Goal: Task Accomplishment & Management: Manage account settings

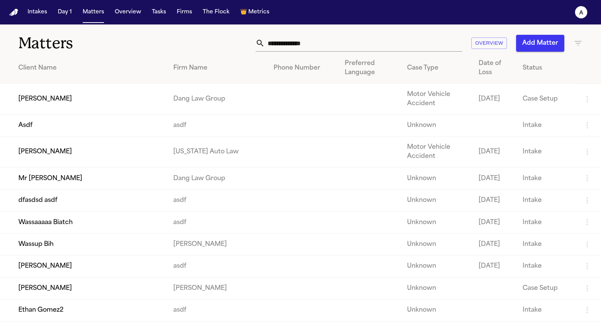
click at [96, 151] on td "[PERSON_NAME]" at bounding box center [83, 152] width 167 height 31
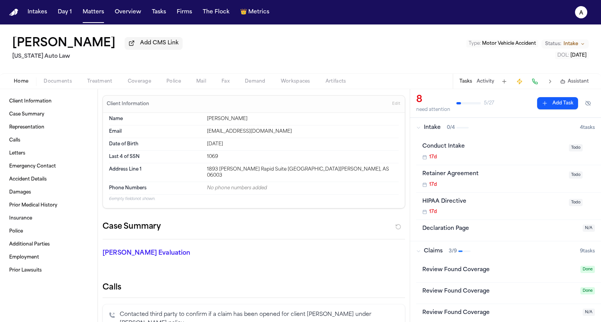
click at [144, 88] on div "Home Documents Treatment Coverage Police Mail Fax Demand Workspaces Artifacts T…" at bounding box center [300, 80] width 601 height 15
click at [144, 84] on span "Coverage" at bounding box center [139, 81] width 23 height 6
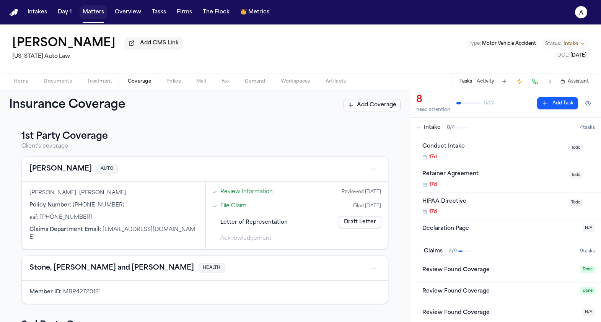
click at [82, 14] on button "Matters" at bounding box center [94, 12] width 28 height 14
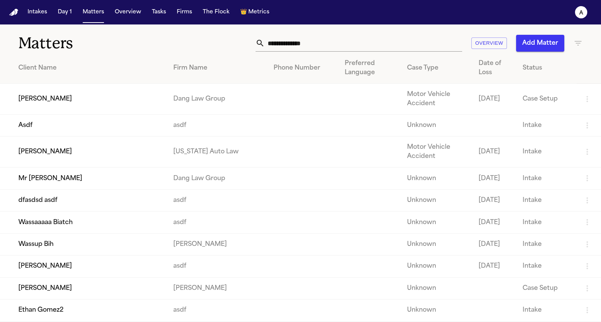
click at [96, 147] on td "[PERSON_NAME]" at bounding box center [83, 152] width 167 height 31
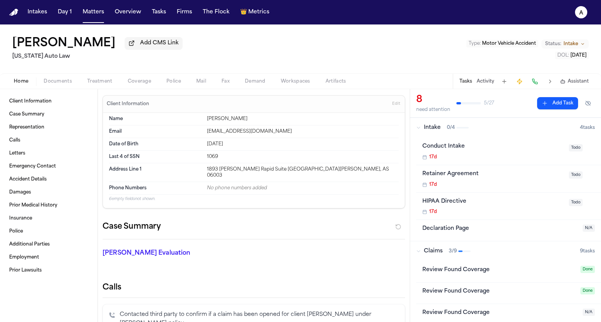
click at [102, 26] on div "Jill Warner Add CMS Link Michigan Auto Law Type : Motor Vehicle Accident Status…" at bounding box center [300, 48] width 601 height 49
click at [97, 14] on button "Matters" at bounding box center [94, 12] width 28 height 14
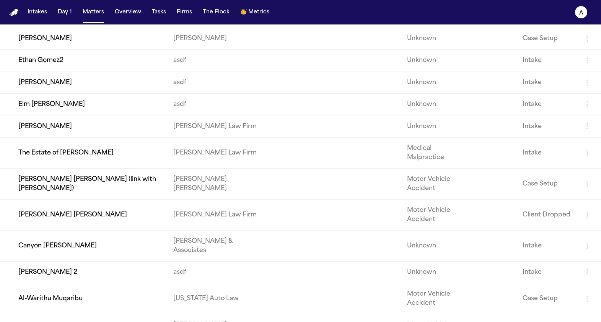
scroll to position [256, 0]
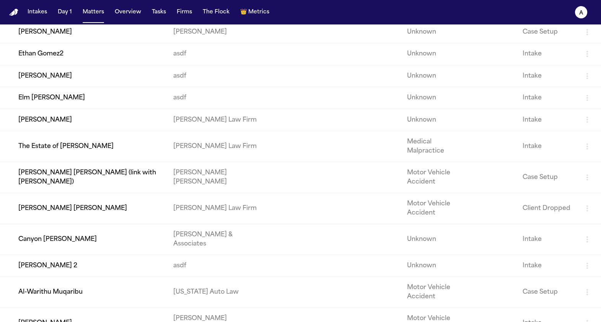
click at [73, 109] on td "Elm [PERSON_NAME]" at bounding box center [83, 98] width 167 height 22
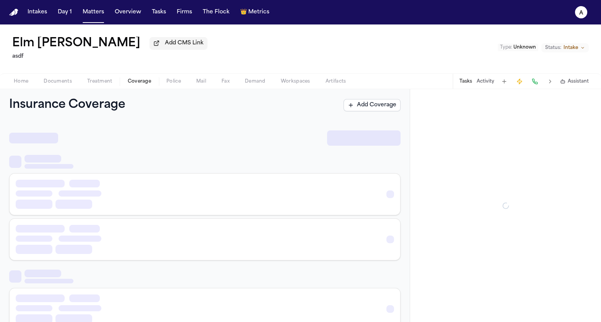
click at [138, 81] on span "Coverage" at bounding box center [139, 81] width 23 height 6
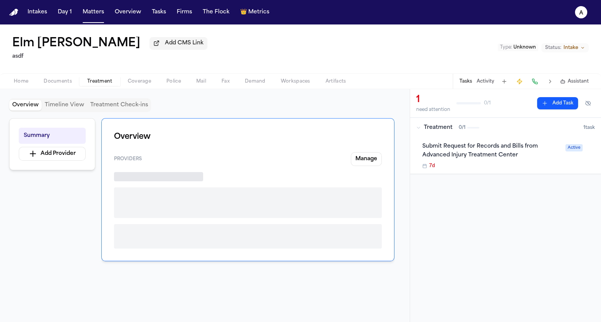
click at [103, 80] on span "Treatment" at bounding box center [99, 81] width 25 height 6
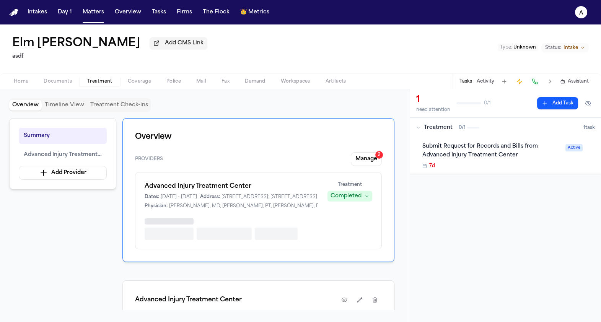
click at [126, 80] on button "Coverage" at bounding box center [139, 81] width 39 height 9
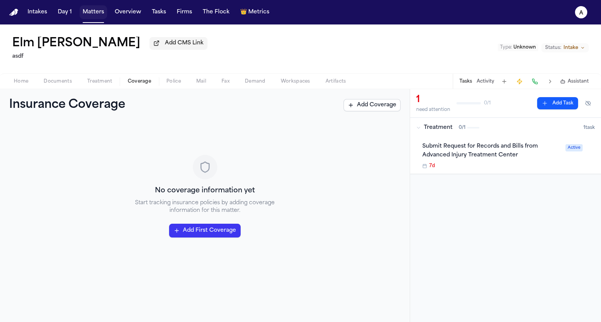
click at [96, 6] on button "Matters" at bounding box center [94, 12] width 28 height 14
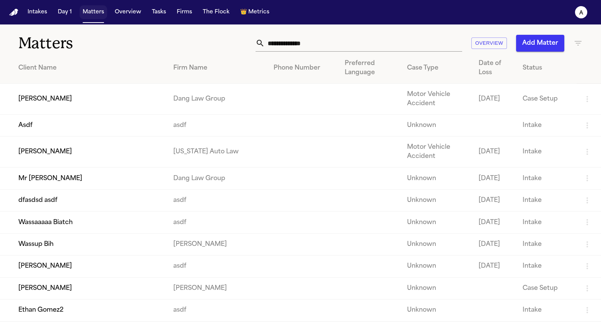
click at [96, 12] on button "Matters" at bounding box center [94, 12] width 28 height 14
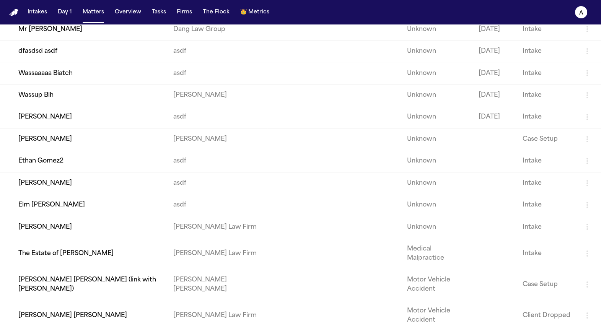
scroll to position [262, 0]
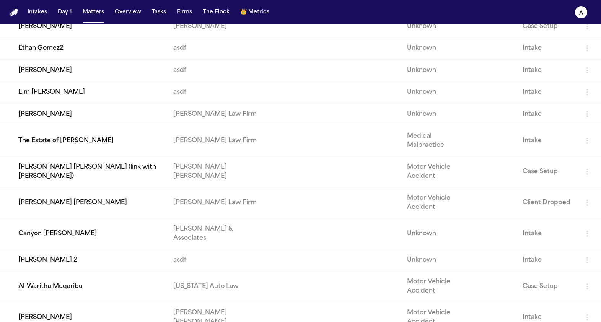
click at [75, 125] on td "Thao Kieu" at bounding box center [83, 114] width 167 height 22
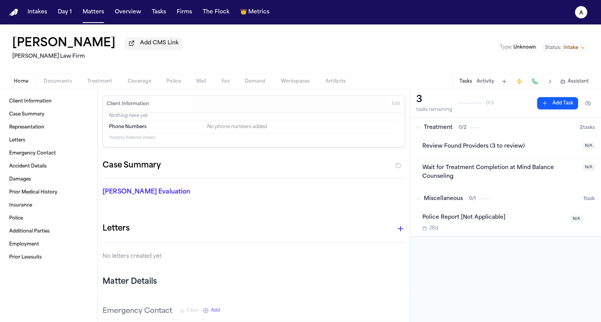
click at [144, 78] on div "Home Documents Treatment Coverage Police Mail Fax Demand Workspaces Artifacts T…" at bounding box center [300, 80] width 601 height 15
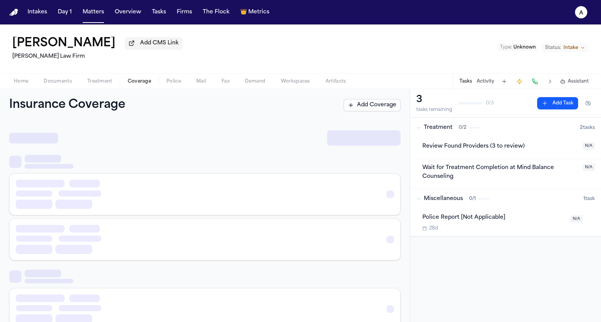
click at [144, 80] on span "Coverage" at bounding box center [139, 81] width 23 height 6
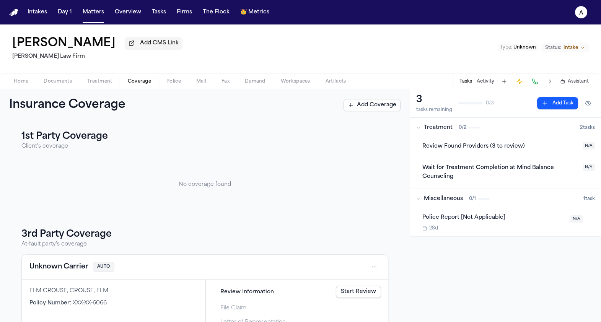
scroll to position [35, 0]
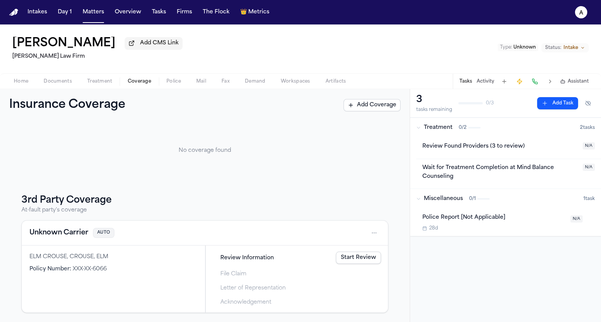
click at [346, 262] on link "Start Review" at bounding box center [358, 258] width 45 height 12
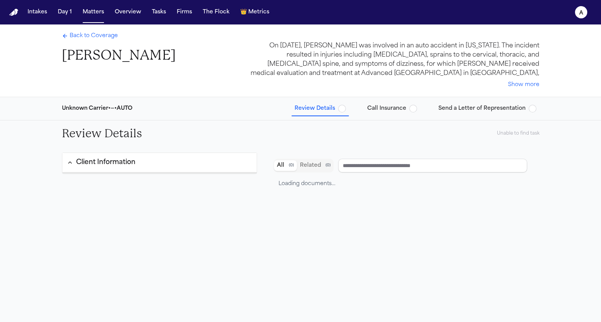
type input "**********"
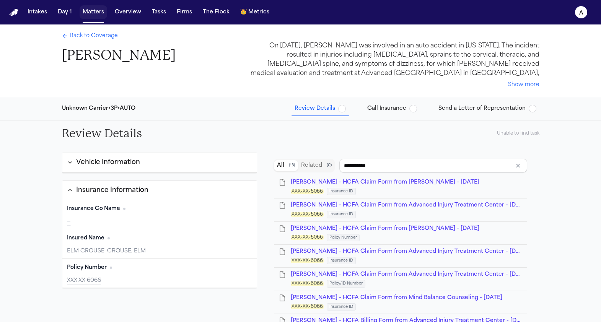
click at [101, 14] on button "Matters" at bounding box center [94, 12] width 28 height 14
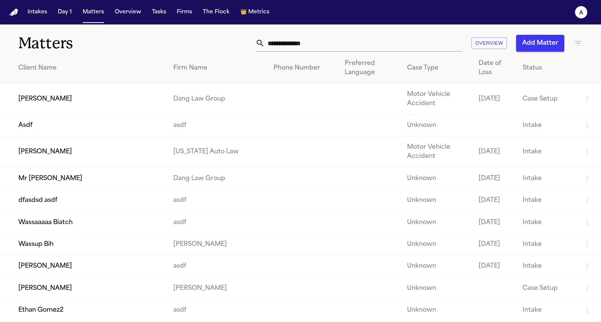
click at [70, 155] on td "[PERSON_NAME]" at bounding box center [83, 152] width 167 height 31
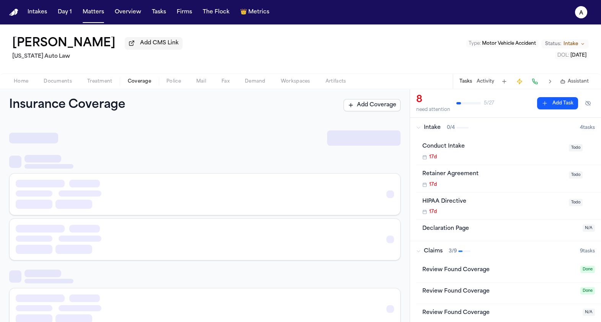
click at [141, 85] on span "Coverage" at bounding box center [139, 81] width 23 height 6
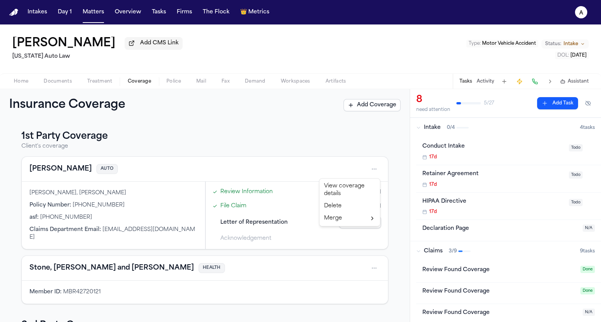
click at [377, 172] on html "Intakes Day 1 Matters Overview Tasks Firms The Flock 👑 Metrics a Jill Warner Ad…" at bounding box center [300, 161] width 601 height 322
click at [500, 276] on div "Review Found Coverage" at bounding box center [498, 272] width 153 height 12
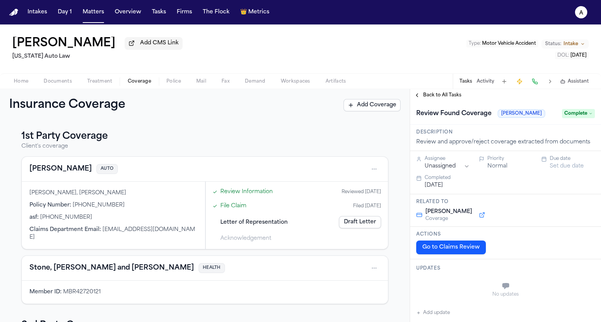
click at [576, 113] on span "Complete" at bounding box center [578, 113] width 33 height 9
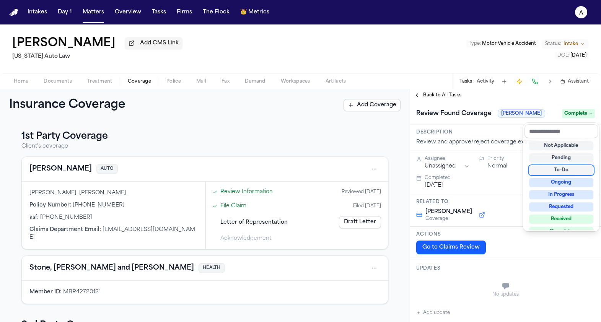
click at [551, 171] on div "To-Do" at bounding box center [561, 170] width 64 height 9
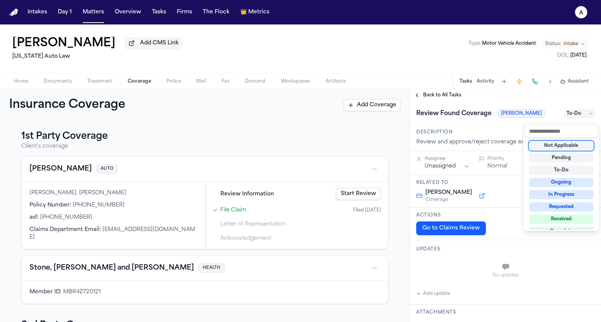
click at [354, 193] on div "**********" at bounding box center [300, 205] width 601 height 233
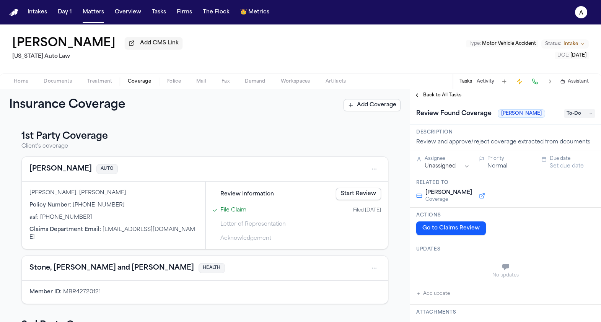
click at [354, 193] on link "Start Review" at bounding box center [358, 194] width 45 height 12
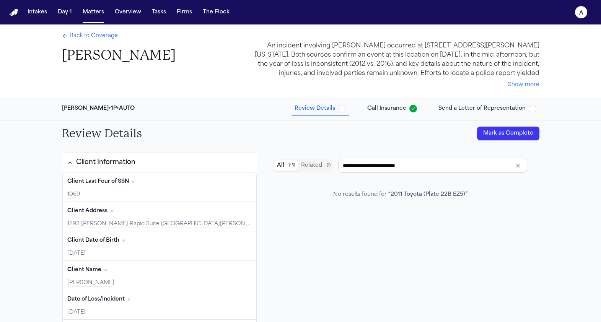
click at [504, 135] on button "Mark as Complete" at bounding box center [508, 134] width 62 height 14
click at [71, 36] on span "Back to Coverage" at bounding box center [94, 36] width 48 height 8
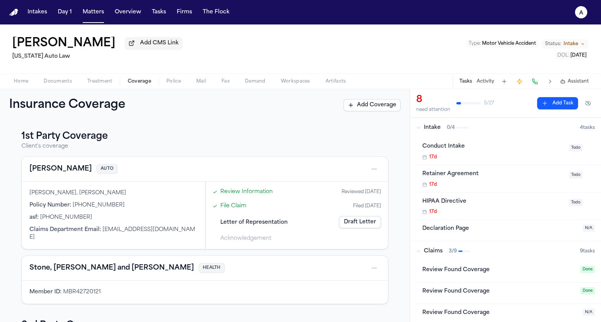
click at [509, 273] on div "Review Found Coverage" at bounding box center [498, 270] width 153 height 9
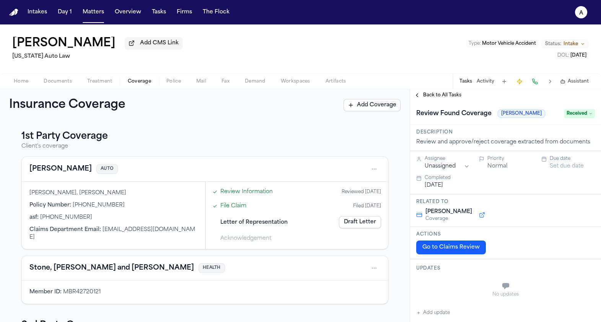
click at [585, 118] on span "Received" at bounding box center [579, 113] width 31 height 9
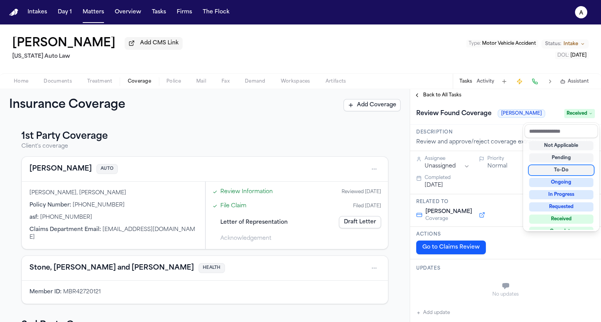
click at [543, 173] on div "To-Do" at bounding box center [561, 170] width 64 height 9
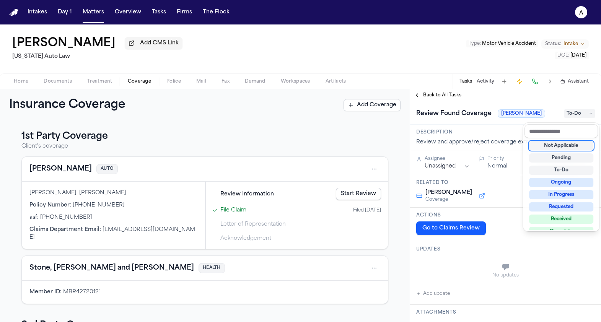
click at [434, 98] on div "**********" at bounding box center [505, 205] width 191 height 233
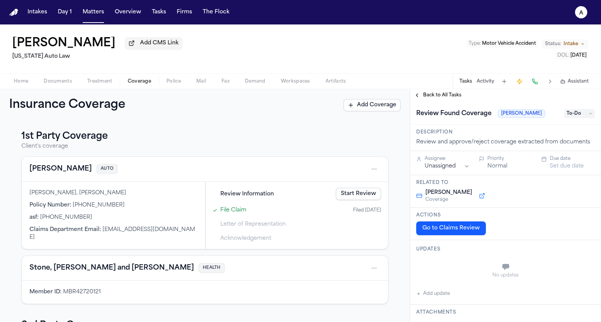
click at [426, 96] on span "Back to All Tasks" at bounding box center [442, 95] width 38 height 6
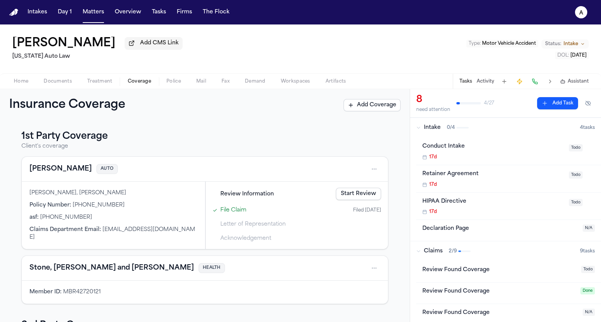
click at [343, 195] on link "Start Review" at bounding box center [358, 194] width 45 height 12
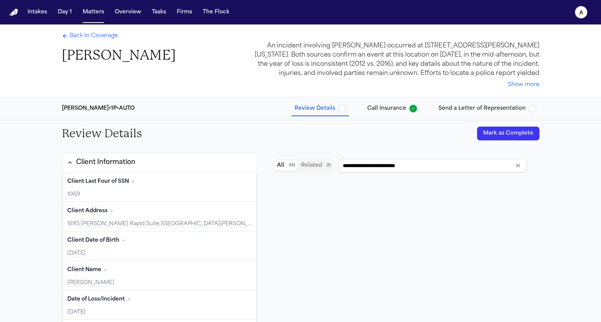
click at [492, 136] on button "Mark as Complete" at bounding box center [508, 134] width 62 height 14
type input "****"
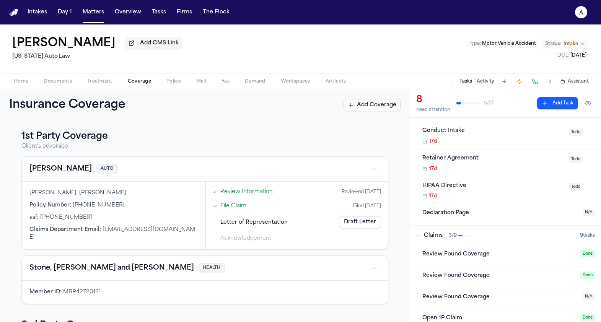
scroll to position [19, 0]
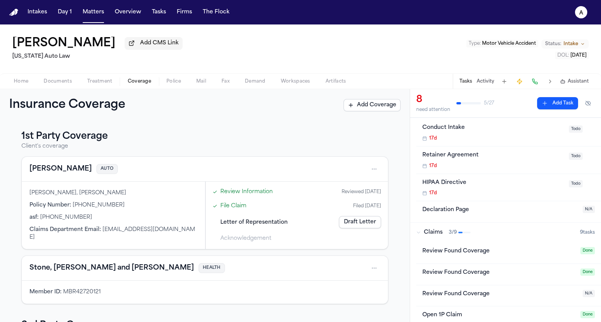
click at [588, 254] on span "Done" at bounding box center [587, 250] width 15 height 7
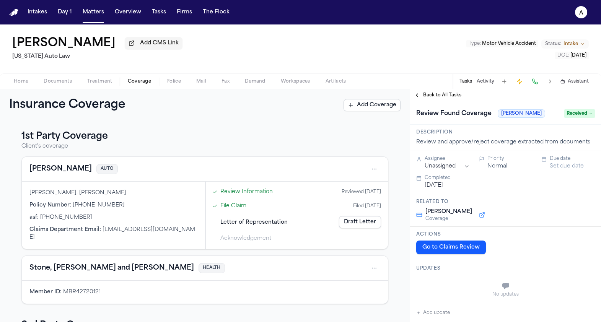
click at [579, 113] on span "Received" at bounding box center [579, 113] width 31 height 9
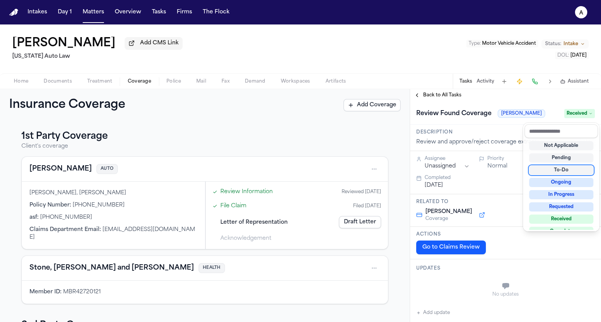
click at [560, 167] on div "To-Do" at bounding box center [561, 170] width 64 height 9
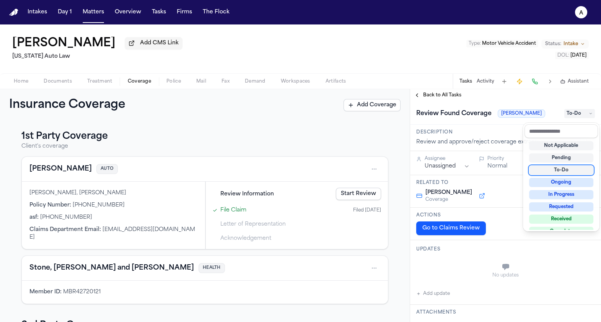
click at [533, 169] on div "To-Do" at bounding box center [561, 170] width 64 height 9
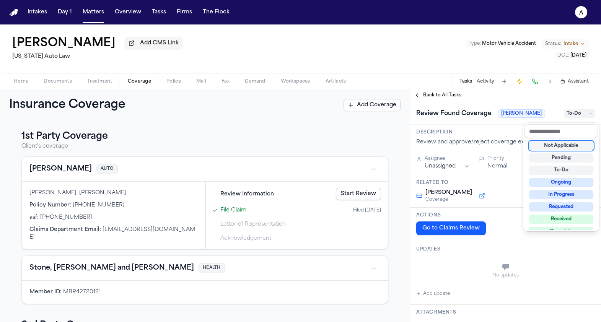
click at [424, 102] on div "**********" at bounding box center [505, 205] width 191 height 233
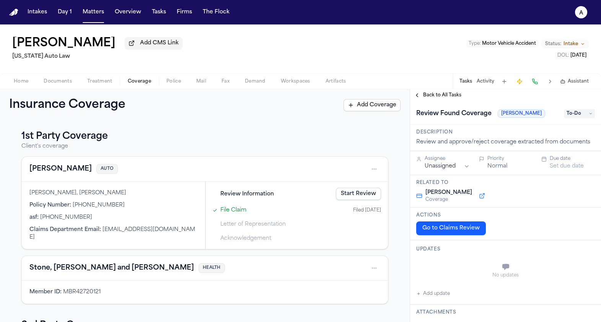
click at [338, 197] on link "Start Review" at bounding box center [358, 194] width 45 height 12
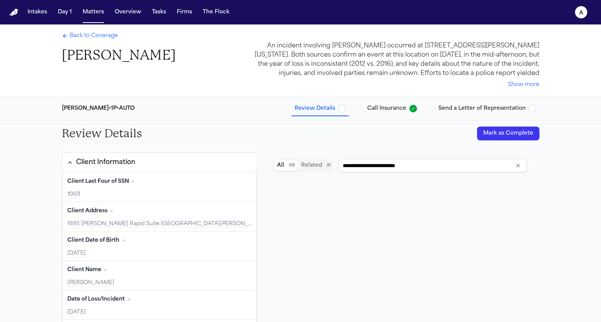
click at [498, 134] on button "Mark as Complete" at bounding box center [508, 134] width 62 height 14
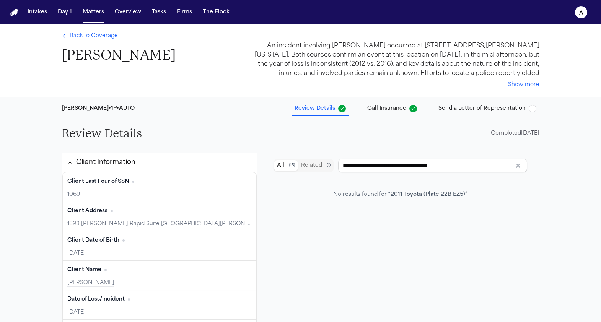
type input "**********"
click at [89, 12] on button "Matters" at bounding box center [94, 12] width 28 height 14
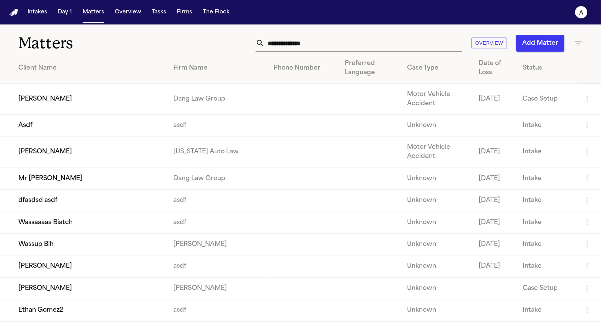
click at [580, 11] on text "a" at bounding box center [581, 12] width 4 height 5
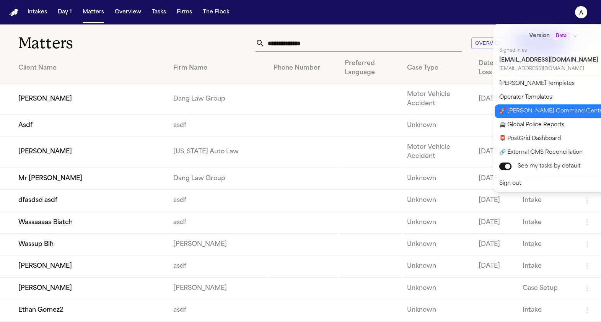
click at [523, 116] on button "🚀 Bland Command Center" at bounding box center [557, 111] width 127 height 14
select select "**"
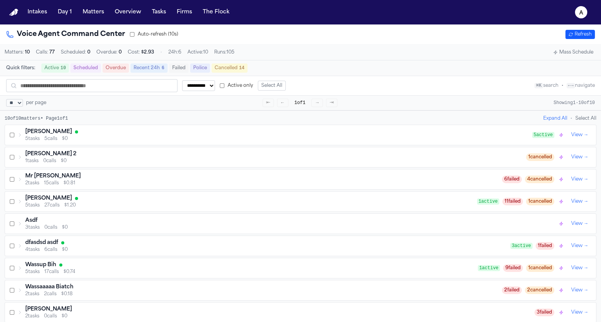
click at [158, 142] on div "5 tasks 5 calls $0" at bounding box center [278, 139] width 507 height 6
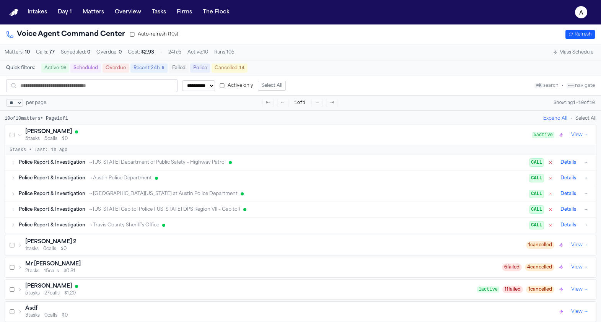
click at [154, 165] on span "→ [US_STATE] Department of Public Safety – Highway Patrol" at bounding box center [156, 162] width 137 height 6
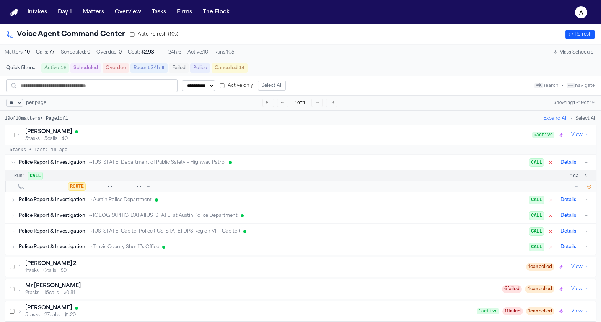
click at [588, 188] on icon "button" at bounding box center [589, 186] width 5 height 5
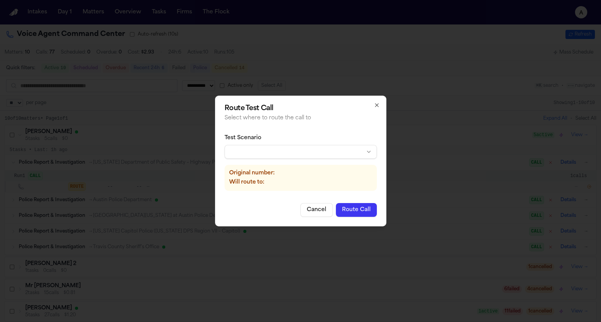
click at [301, 158] on body "**********" at bounding box center [300, 161] width 601 height 322
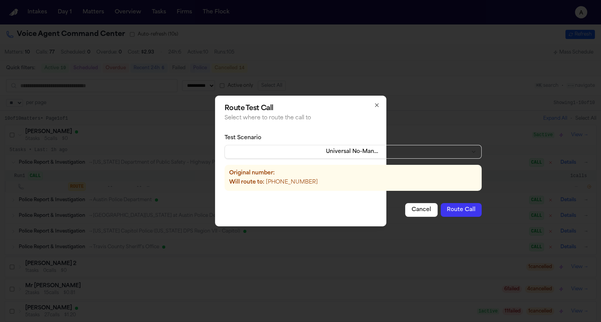
click at [440, 211] on button "Route Call" at bounding box center [460, 210] width 41 height 14
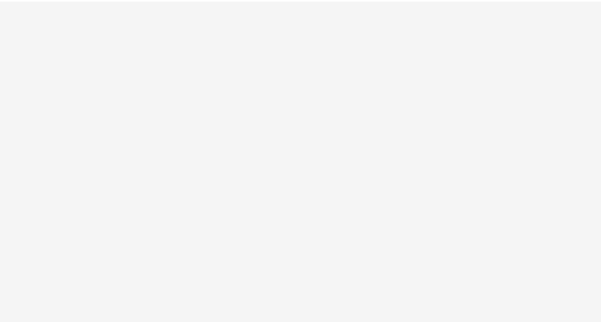
select select "**"
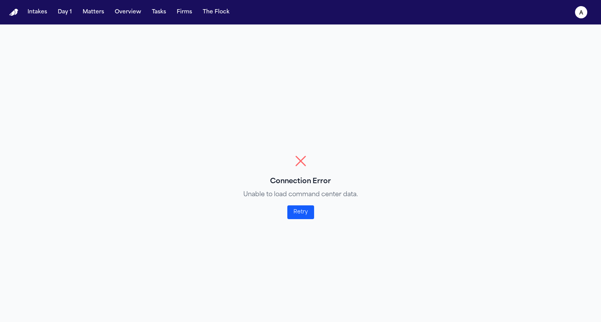
select select "**"
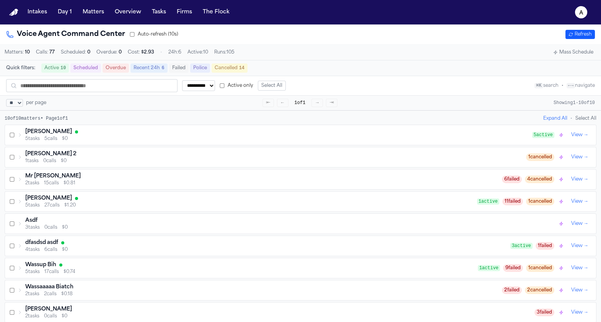
click at [165, 136] on div "[PERSON_NAME]" at bounding box center [278, 132] width 507 height 8
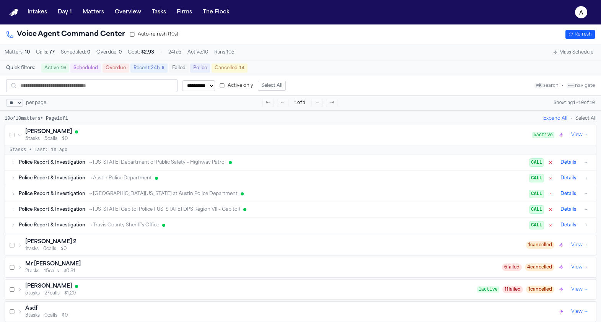
click at [115, 165] on span "→ [US_STATE] Department of Public Safety – Highway Patrol" at bounding box center [156, 162] width 137 height 6
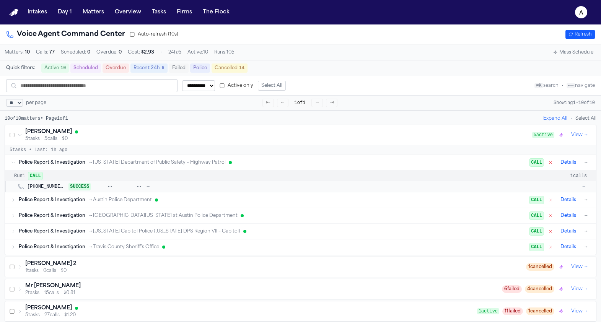
click at [105, 205] on div "Police Report & Investigation → Austin Police Department CALL Details →" at bounding box center [304, 199] width 571 height 9
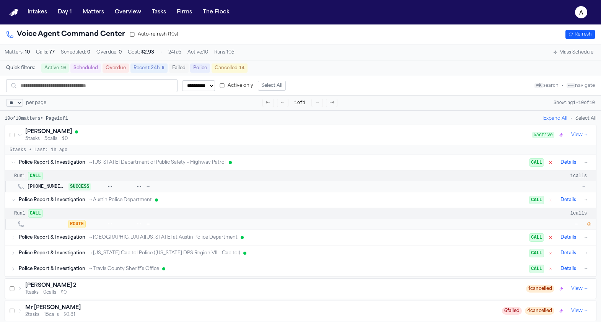
click at [589, 226] on icon "button" at bounding box center [589, 224] width 5 height 5
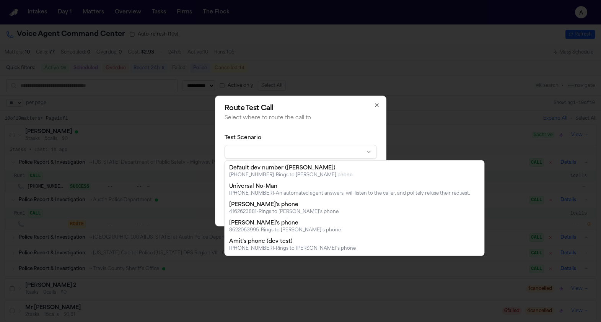
click at [299, 153] on body "**********" at bounding box center [300, 161] width 601 height 322
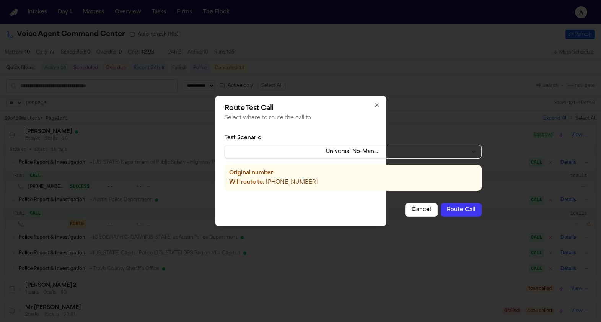
click at [445, 210] on button "Route Call" at bounding box center [460, 210] width 41 height 14
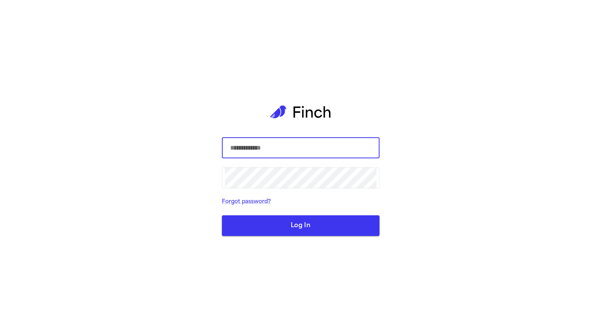
select select "**"
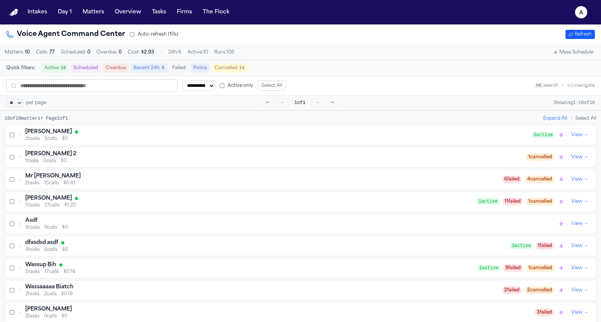
click at [105, 136] on div "[PERSON_NAME]" at bounding box center [278, 132] width 507 height 8
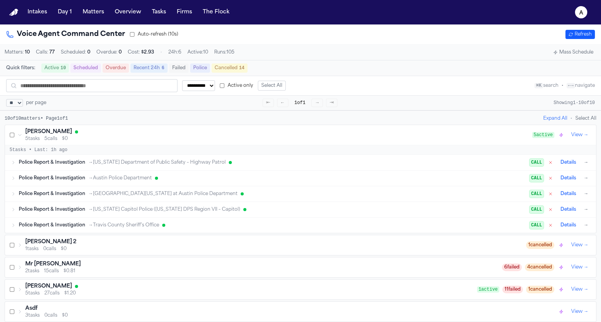
scroll to position [1, 0]
click at [96, 188] on div "Police Report & Investigation → [GEOGRAPHIC_DATA][US_STATE] at Austin Police De…" at bounding box center [300, 192] width 591 height 15
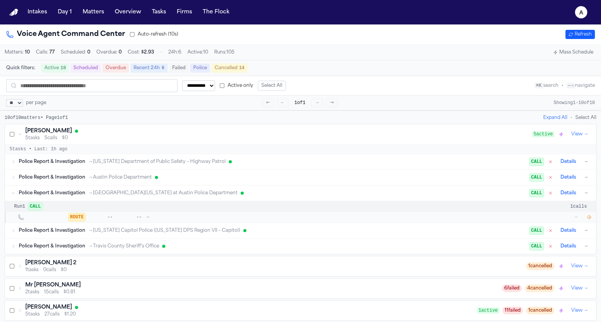
click at [96, 180] on span "→ Austin Police Department" at bounding box center [119, 177] width 63 height 6
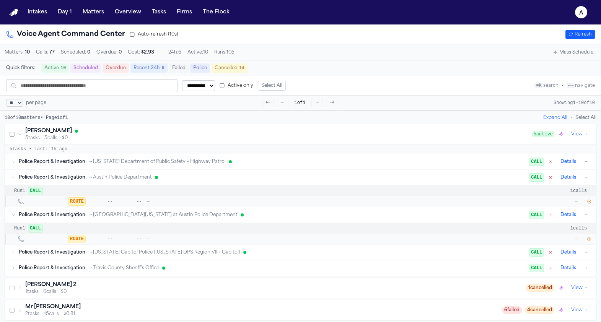
click at [587, 218] on button "→" at bounding box center [586, 215] width 8 height 8
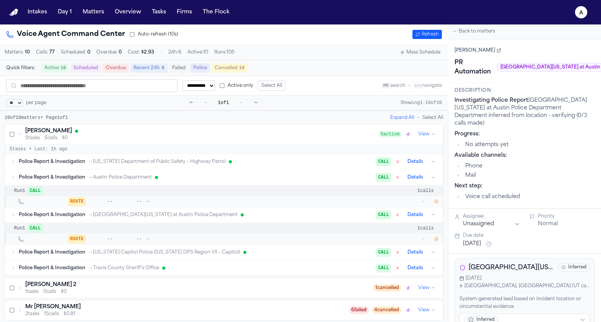
click at [436, 203] on icon "button" at bounding box center [436, 201] width 5 height 5
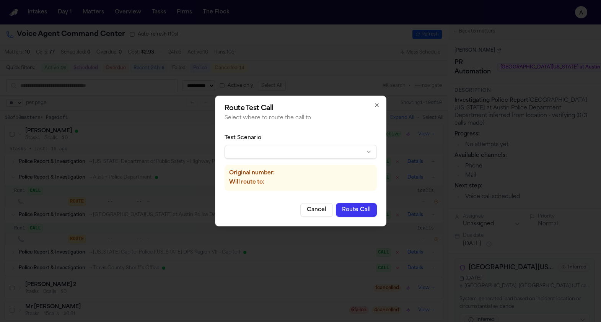
click at [301, 146] on body "**********" at bounding box center [300, 161] width 601 height 322
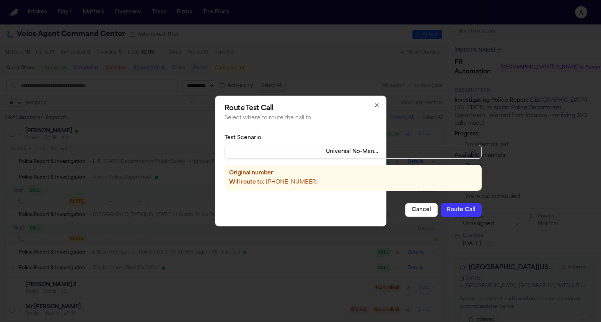
click at [450, 203] on button "Route Call" at bounding box center [460, 210] width 41 height 14
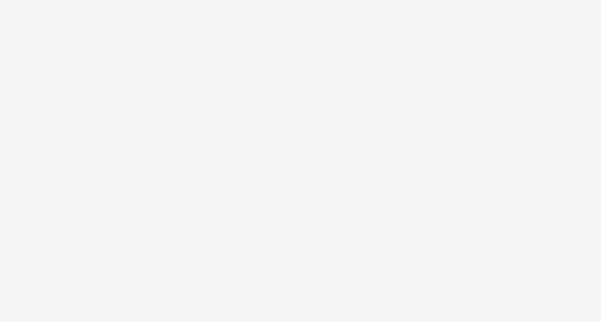
select select "**"
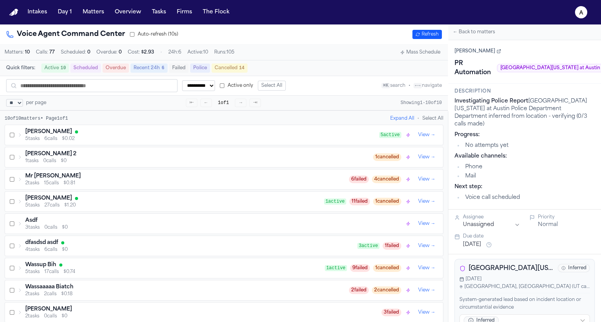
click at [122, 142] on div "5 tasks 6 calls $0.02" at bounding box center [202, 139] width 354 height 6
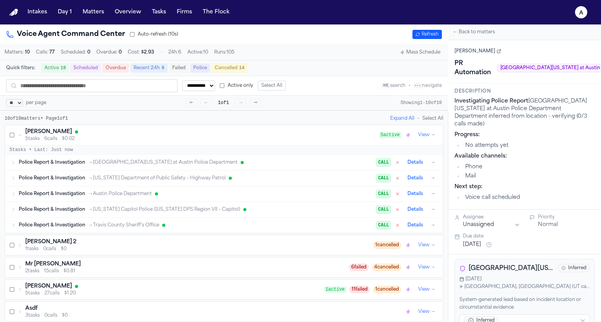
click at [255, 228] on div "Police Report & Investigation → Travis County Sheriff’s Office" at bounding box center [198, 225] width 358 height 6
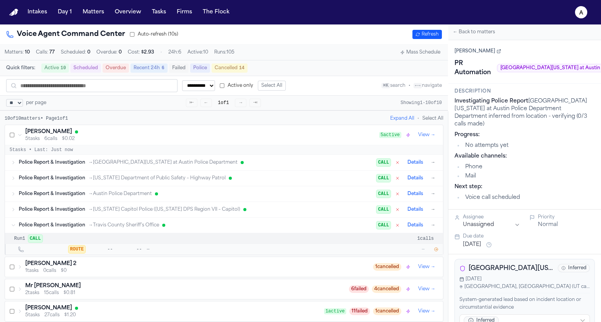
click at [436, 251] on icon "button" at bounding box center [435, 249] width 3 height 3
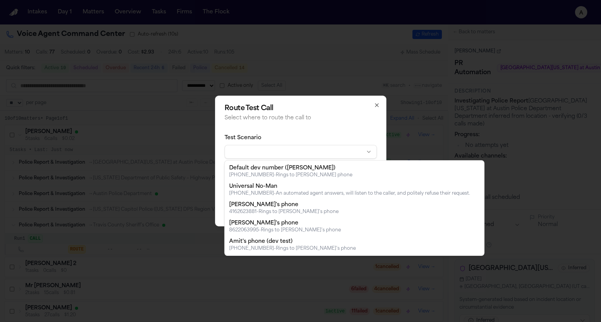
click at [343, 150] on body "**********" at bounding box center [300, 161] width 601 height 322
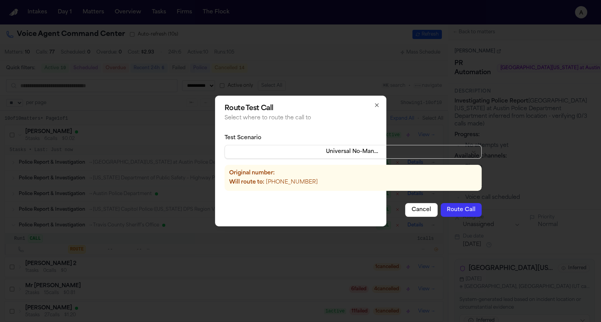
click at [440, 213] on button "Route Call" at bounding box center [460, 210] width 41 height 14
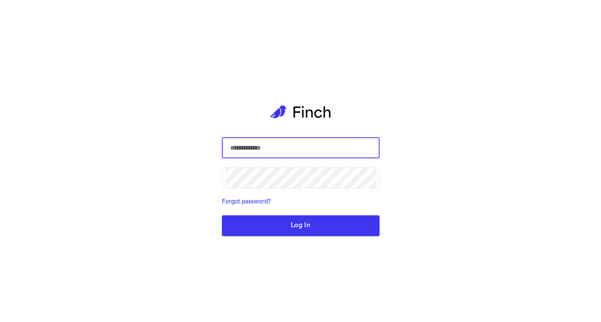
select select "**"
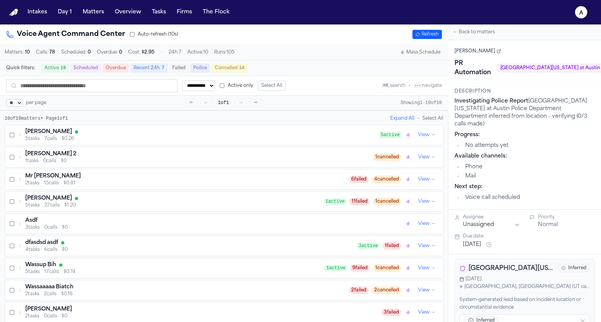
click at [117, 139] on div "5 tasks 7 calls $0.26" at bounding box center [202, 139] width 354 height 6
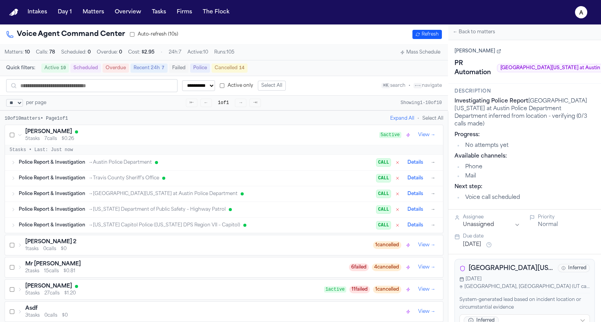
click at [115, 228] on span "→ [US_STATE] Capitol Police ([US_STATE] DPS Region VII – [GEOGRAPHIC_DATA])" at bounding box center [164, 225] width 152 height 6
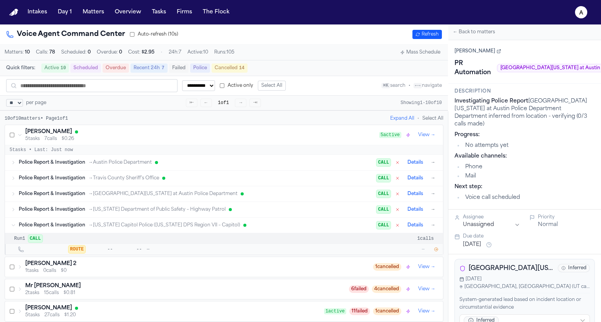
click at [111, 213] on span "→ [US_STATE] Department of Public Safety – Highway Patrol" at bounding box center [156, 209] width 137 height 6
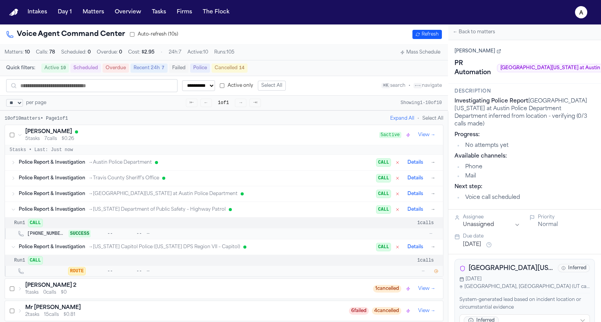
click at [115, 235] on div "[PHONE_NUMBER] SUCCESS -- -- — —" at bounding box center [233, 234] width 413 height 8
click at [90, 10] on button "Matters" at bounding box center [94, 12] width 28 height 14
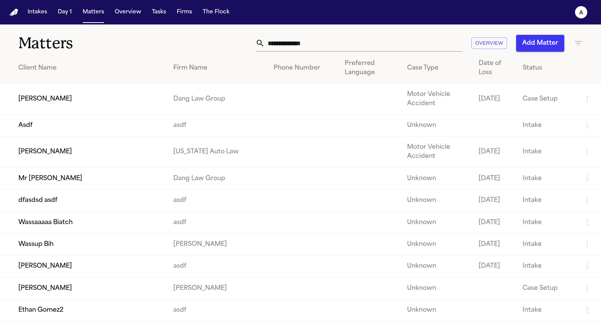
click at [93, 183] on td "Mr [PERSON_NAME]" at bounding box center [83, 178] width 167 height 22
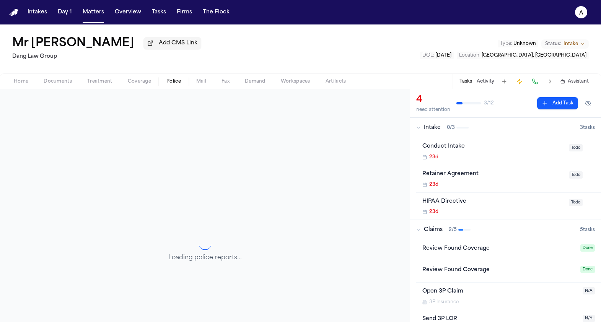
click at [179, 85] on span "Police" at bounding box center [173, 81] width 15 height 6
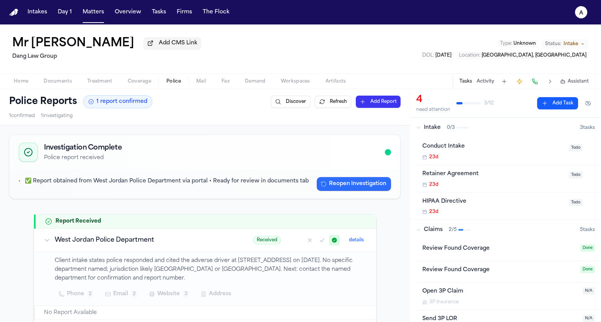
click at [343, 184] on button "Reopen Investigation" at bounding box center [354, 184] width 74 height 14
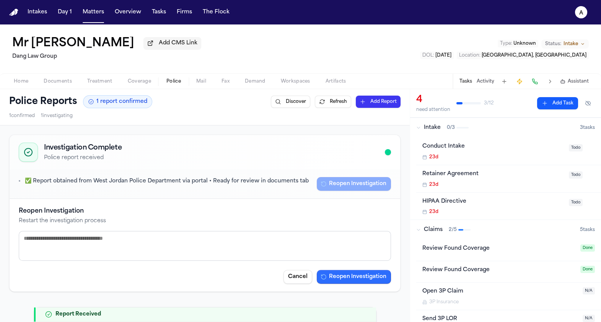
click at [346, 278] on button "Reopen Investigation" at bounding box center [354, 277] width 74 height 14
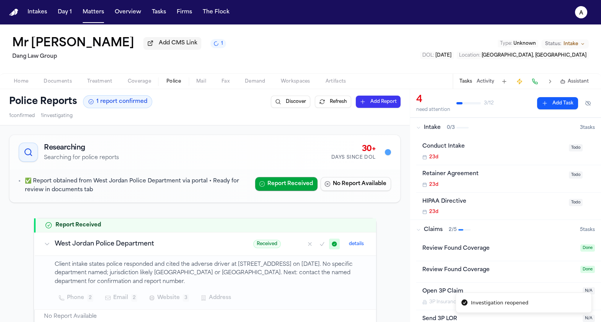
click at [293, 187] on button "Report Received" at bounding box center [286, 184] width 62 height 14
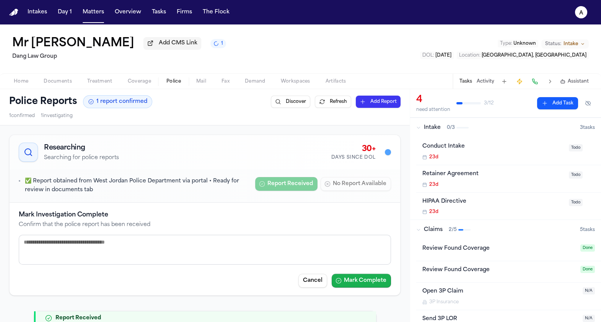
click at [351, 275] on button "Mark Complete" at bounding box center [361, 281] width 59 height 14
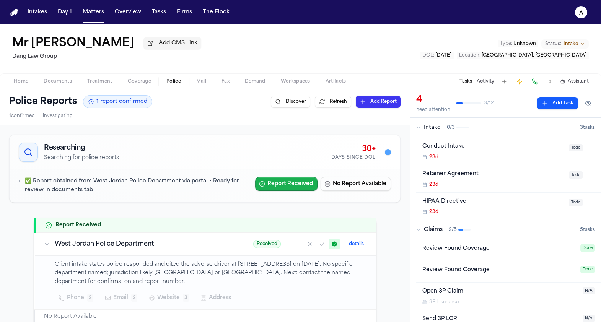
click at [312, 179] on button "Report Received" at bounding box center [286, 184] width 62 height 14
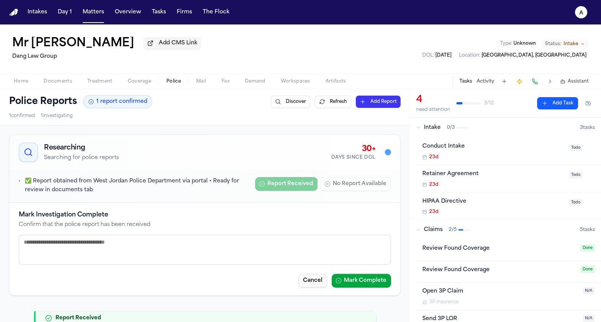
click at [314, 281] on button "Cancel" at bounding box center [312, 281] width 29 height 14
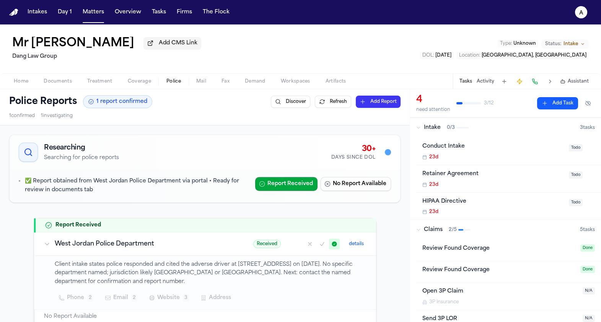
click at [253, 244] on span "Received" at bounding box center [267, 244] width 28 height 8
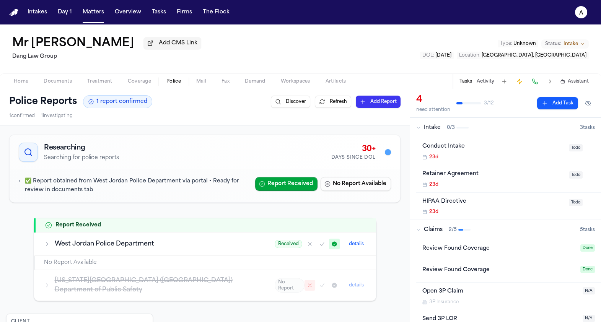
click at [349, 245] on button "details" at bounding box center [356, 243] width 21 height 9
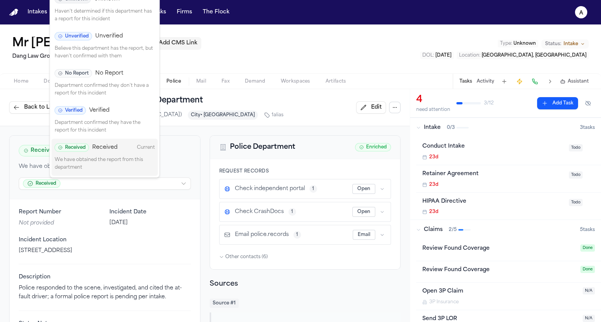
click at [46, 186] on html "Intakes Day 1 Matters Overview Tasks Firms The Flock a Mr [PERSON_NAME] Add CMS…" at bounding box center [300, 161] width 601 height 322
click at [94, 107] on span "Verified" at bounding box center [99, 111] width 20 height 8
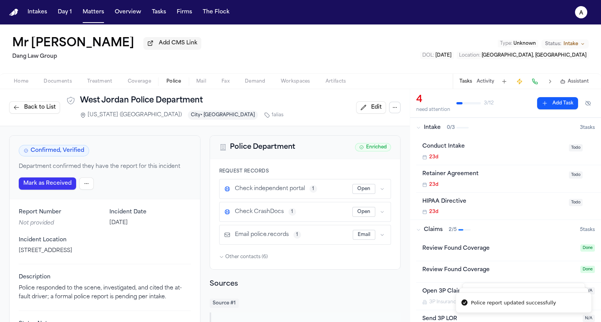
click at [49, 111] on span "Back to List" at bounding box center [40, 108] width 32 height 8
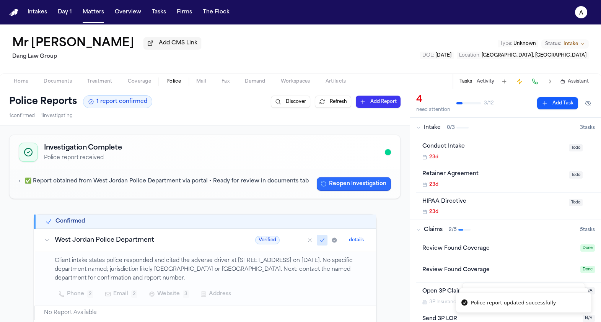
click at [332, 182] on button "Reopen Investigation" at bounding box center [354, 184] width 74 height 14
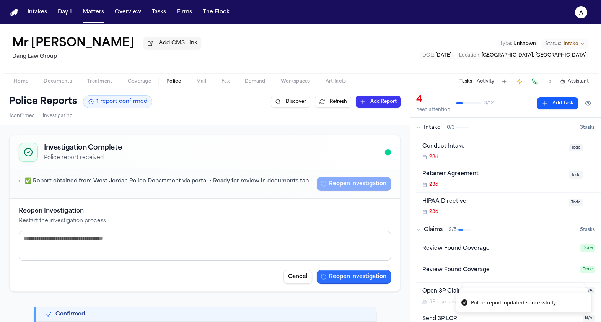
click at [345, 272] on button "Reopen Investigation" at bounding box center [354, 277] width 74 height 14
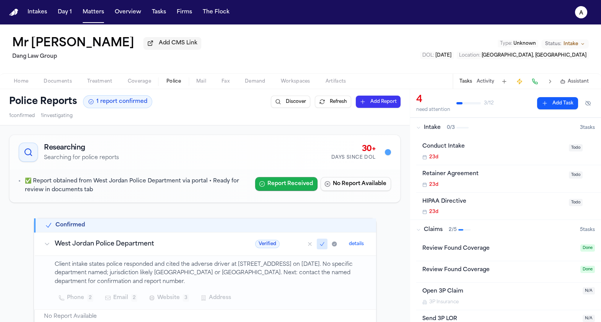
click at [295, 179] on button "Report Received" at bounding box center [286, 184] width 62 height 14
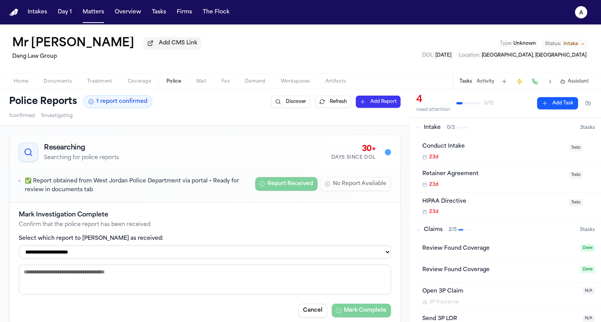
click at [282, 248] on select "**********" at bounding box center [205, 251] width 372 height 13
select select "**********"
click at [19, 247] on select "**********" at bounding box center [205, 251] width 372 height 13
click at [362, 313] on button "Mark Complete" at bounding box center [361, 311] width 59 height 14
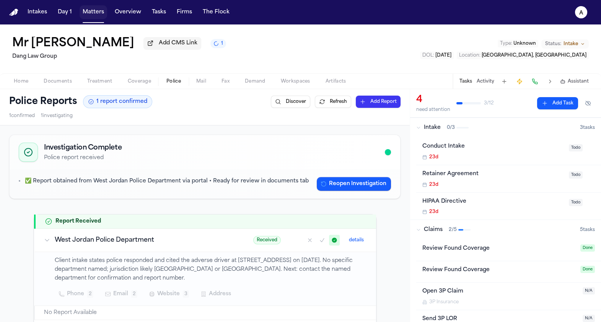
click at [86, 15] on button "Matters" at bounding box center [94, 12] width 28 height 14
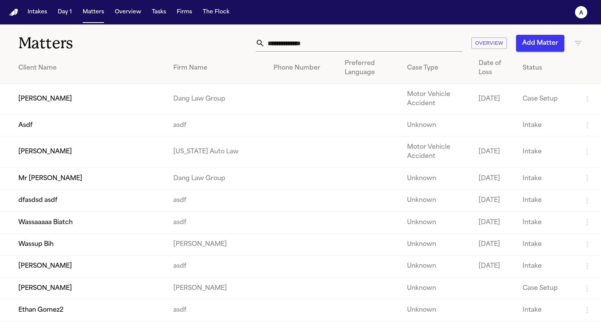
click at [51, 233] on td "Wassaaaaa Biatch" at bounding box center [83, 222] width 167 height 22
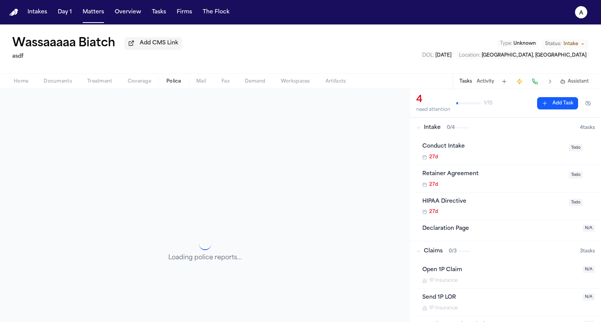
click at [174, 79] on span "Police" at bounding box center [173, 81] width 15 height 6
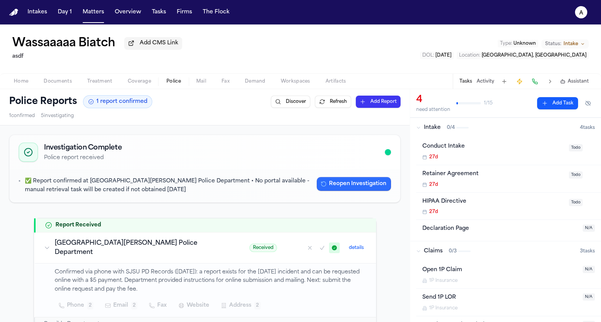
click at [350, 185] on button "Reopen Investigation" at bounding box center [354, 184] width 74 height 14
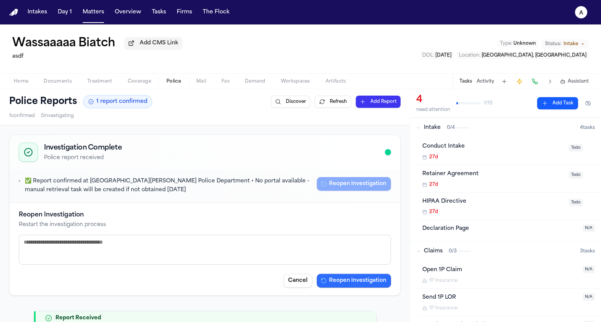
click at [352, 276] on button "Reopen Investigation" at bounding box center [354, 281] width 74 height 14
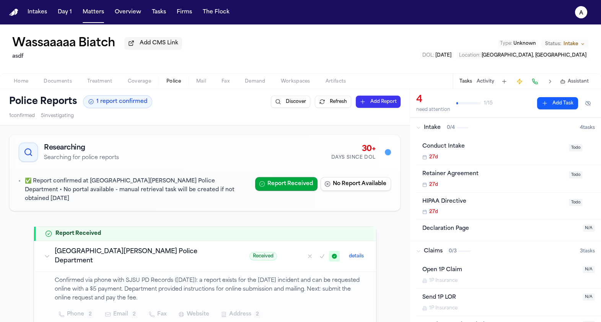
click at [249, 252] on span "Received" at bounding box center [263, 256] width 28 height 8
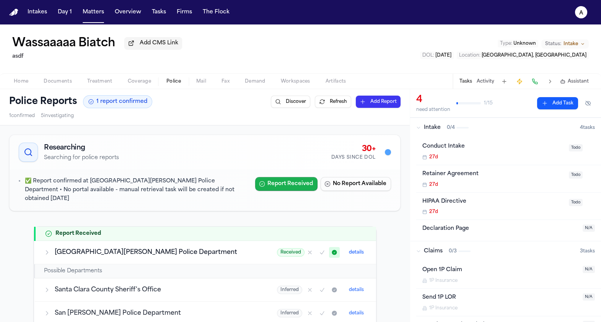
click at [301, 189] on button "Report Received" at bounding box center [286, 184] width 62 height 14
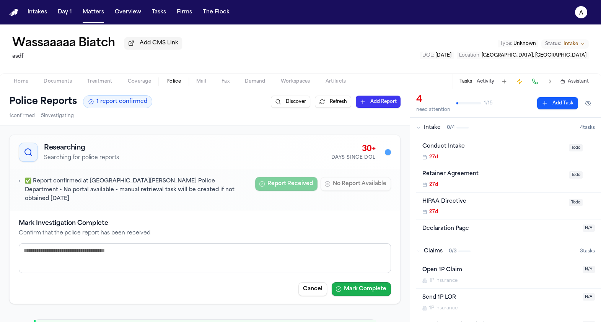
click at [343, 282] on button "Mark Complete" at bounding box center [361, 289] width 59 height 14
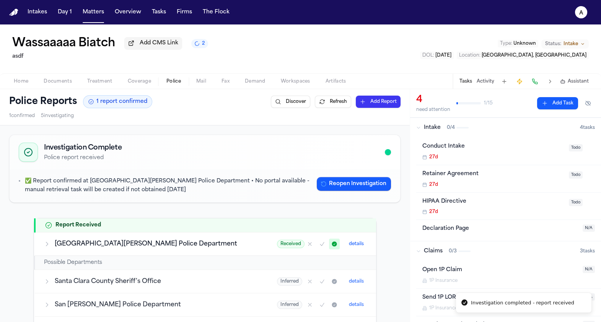
click at [356, 177] on div "✅ Report confirmed at [GEOGRAPHIC_DATA][PERSON_NAME] Police Department • No por…" at bounding box center [205, 185] width 390 height 33
click at [356, 179] on button "Reopen Investigation" at bounding box center [354, 184] width 74 height 14
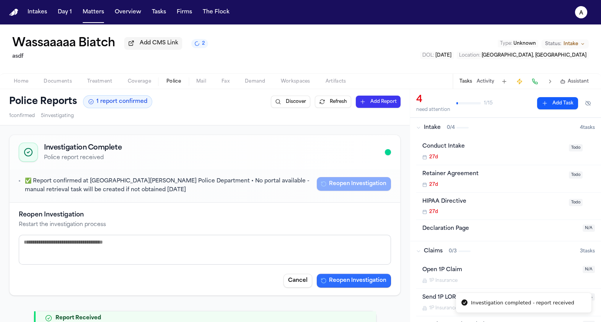
click at [356, 279] on button "Reopen Investigation" at bounding box center [354, 281] width 74 height 14
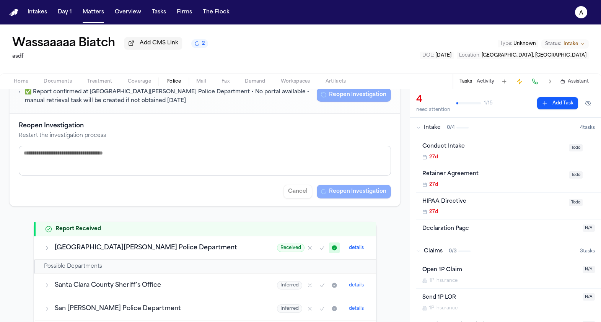
scroll to position [96, 0]
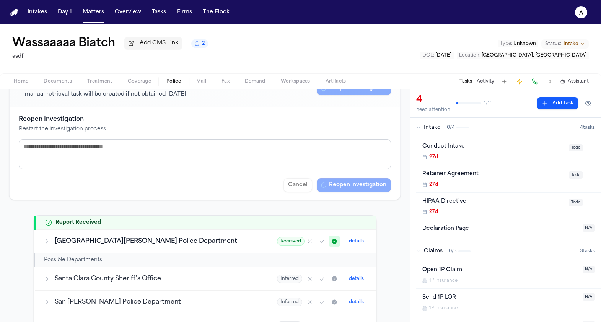
click at [201, 48] on button "2" at bounding box center [199, 43] width 17 height 9
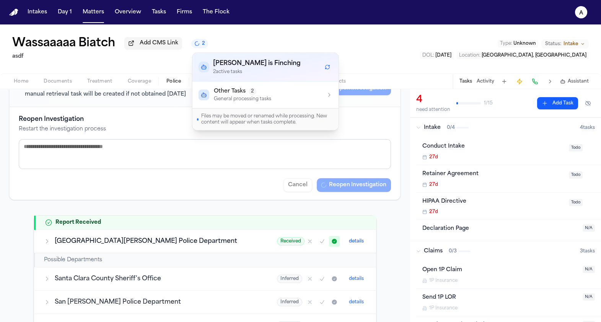
click at [201, 48] on button "2" at bounding box center [199, 43] width 17 height 9
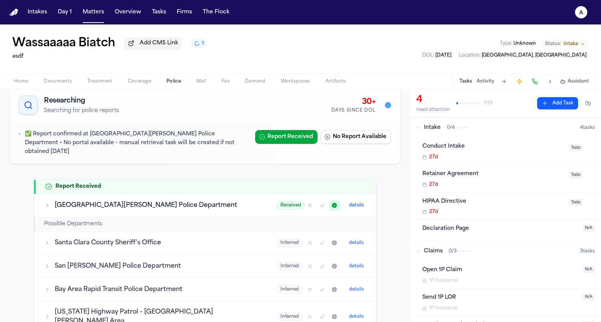
scroll to position [48, 0]
click at [277, 200] on span "Received" at bounding box center [291, 204] width 28 height 8
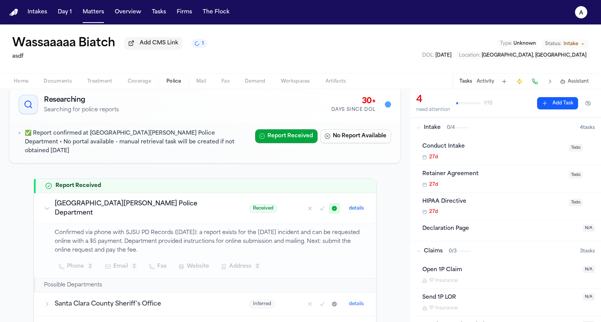
click at [253, 203] on div "Received details" at bounding box center [307, 208] width 117 height 11
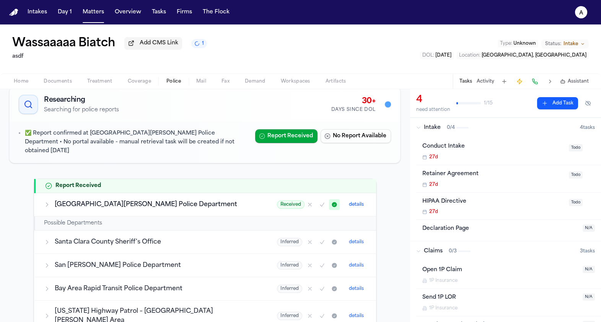
click at [346, 200] on button "details" at bounding box center [356, 204] width 21 height 9
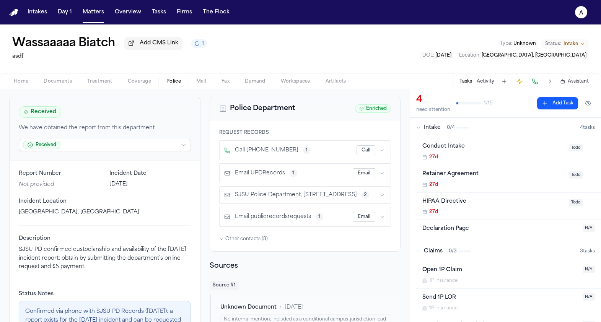
scroll to position [11, 0]
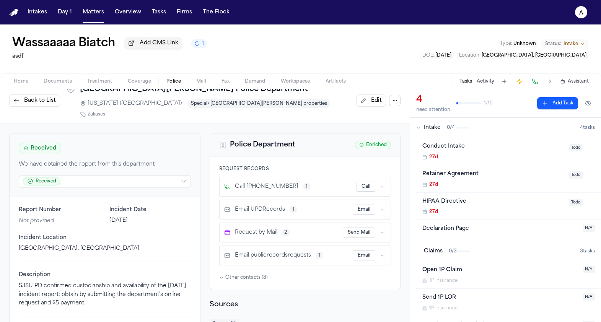
click at [65, 175] on html "Intakes Day 1 Matters Overview Tasks Firms The Flock a Wassaaaaa Biatch Add CMS…" at bounding box center [300, 161] width 601 height 322
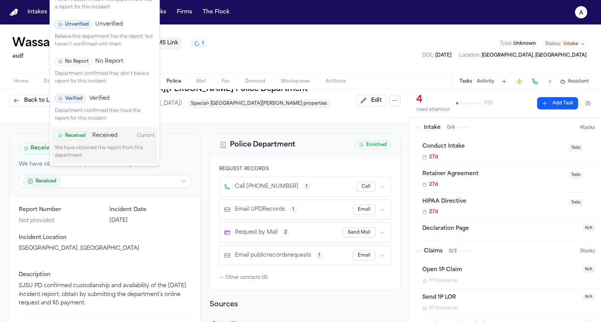
click at [87, 98] on div "Verified Verified" at bounding box center [82, 98] width 55 height 8
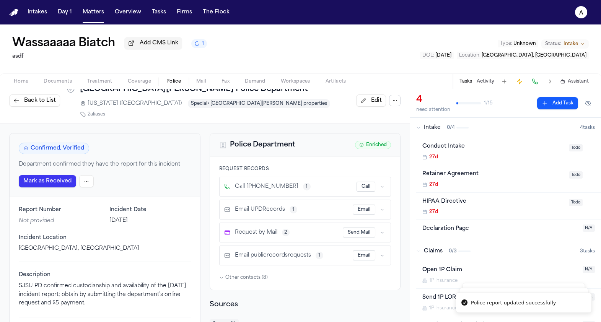
click at [32, 94] on button "Back to List" at bounding box center [34, 100] width 51 height 12
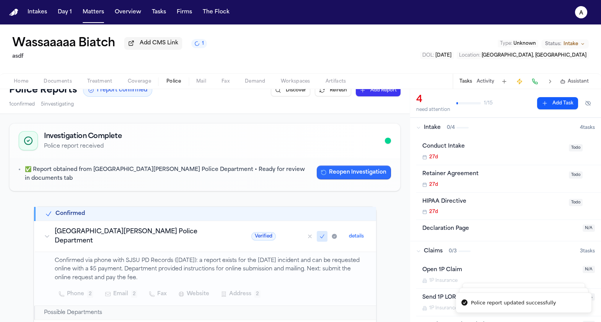
click at [332, 172] on button "Reopen Investigation" at bounding box center [354, 173] width 74 height 14
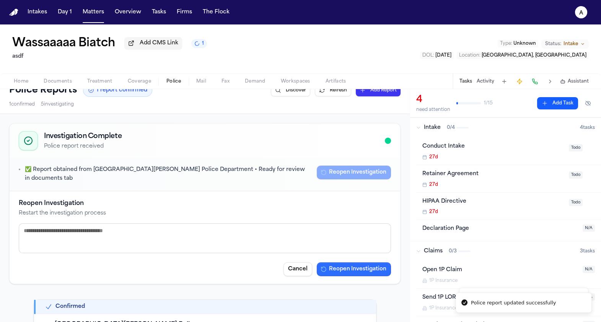
click at [362, 262] on button "Reopen Investigation" at bounding box center [354, 269] width 74 height 14
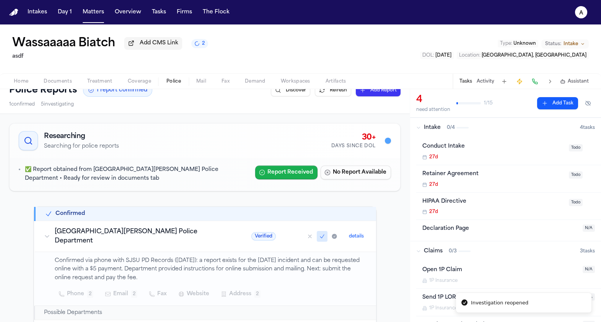
click at [271, 177] on button "Report Received" at bounding box center [286, 173] width 62 height 14
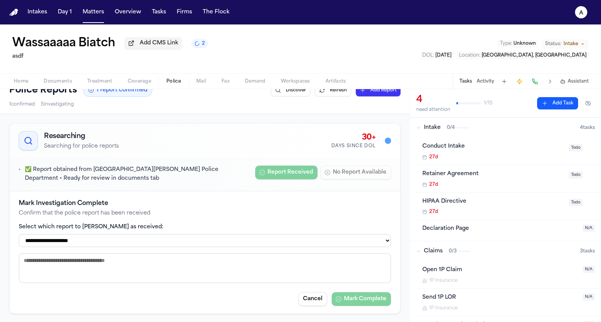
click at [225, 244] on select "**********" at bounding box center [205, 240] width 372 height 13
select select "**********"
click at [19, 235] on select "**********" at bounding box center [205, 240] width 372 height 13
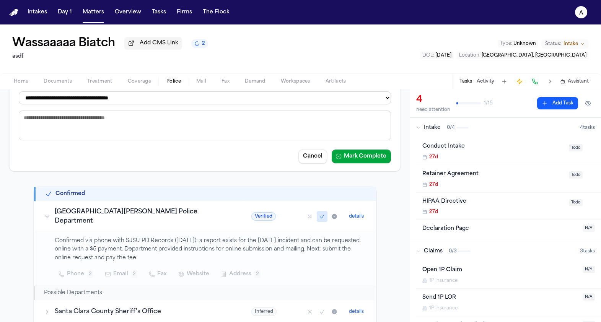
scroll to position [153, 0]
click at [361, 163] on button "Mark Complete" at bounding box center [361, 157] width 59 height 14
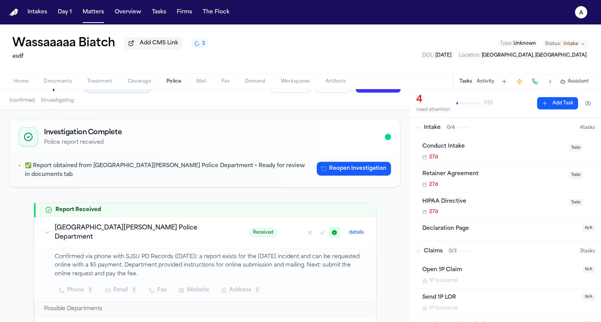
scroll to position [0, 0]
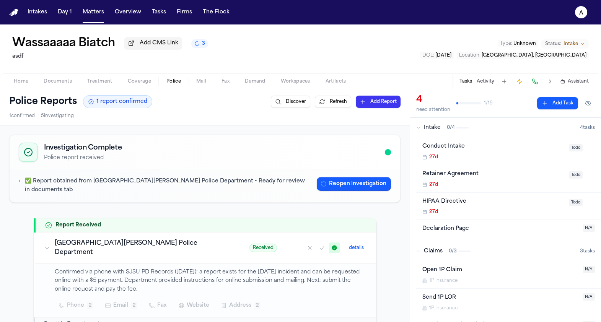
click at [314, 242] on button "Mark as no report" at bounding box center [309, 247] width 11 height 11
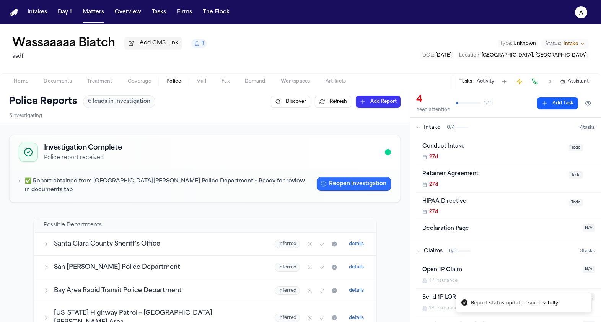
click at [351, 185] on button "Reopen Investigation" at bounding box center [354, 184] width 74 height 14
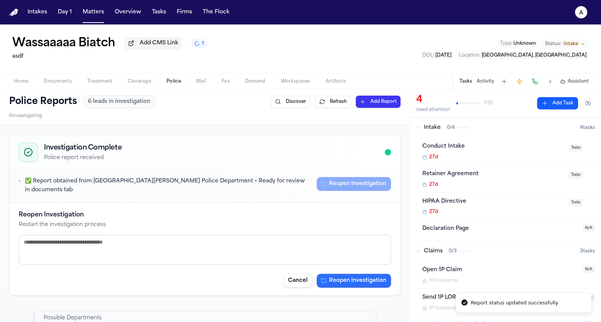
click at [364, 278] on button "Reopen Investigation" at bounding box center [354, 281] width 74 height 14
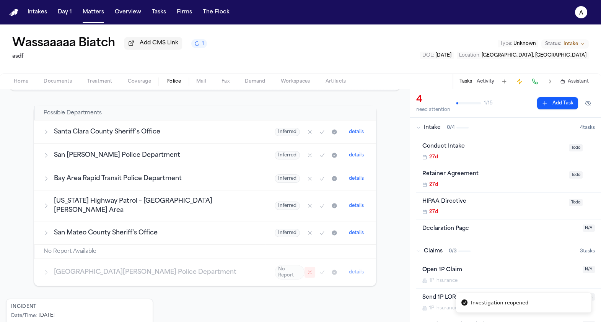
scroll to position [143, 0]
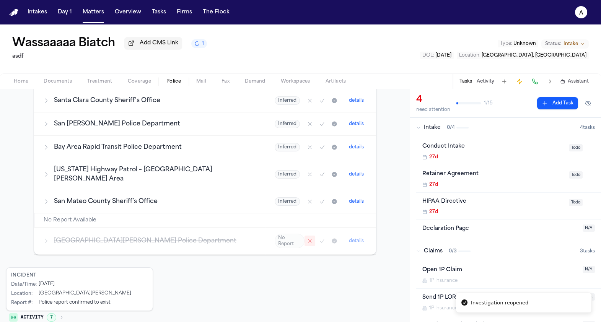
click at [304, 236] on button "Mark as no report" at bounding box center [309, 241] width 11 height 11
click at [317, 237] on div "details" at bounding box center [335, 241] width 62 height 11
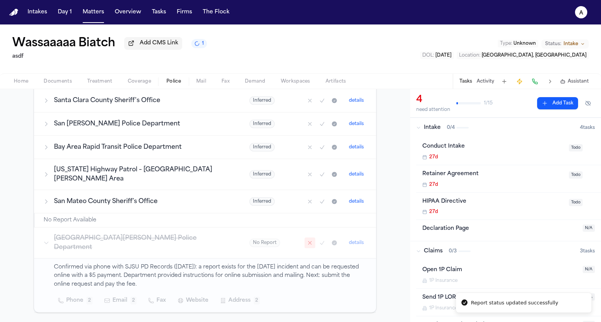
click at [351, 238] on button "details" at bounding box center [356, 242] width 21 height 9
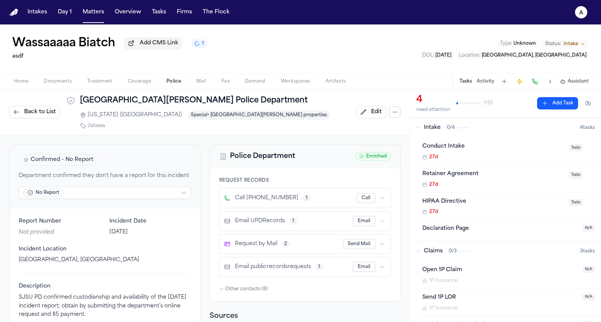
click at [128, 183] on html "Intakes Day 1 Matters Overview Tasks Firms The Flock a Wassaaaaa Biatch Add CMS…" at bounding box center [300, 161] width 601 height 322
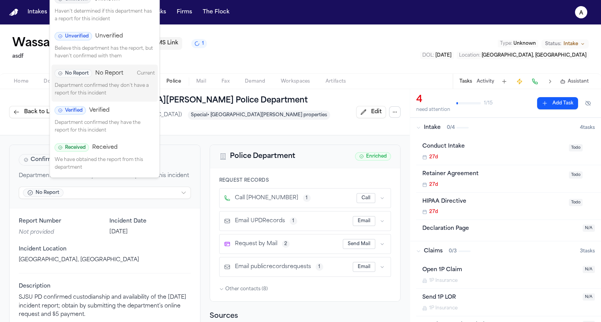
click at [122, 143] on div "Received Received" at bounding box center [105, 147] width 100 height 8
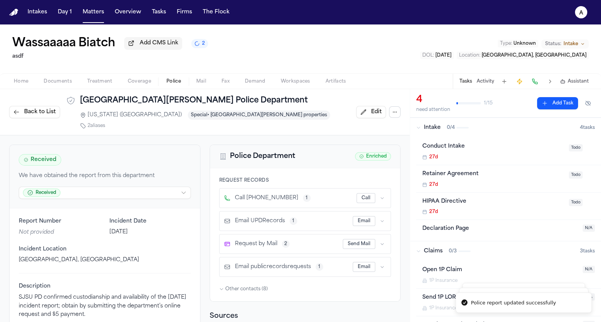
click at [42, 112] on span "Back to List" at bounding box center [40, 112] width 32 height 8
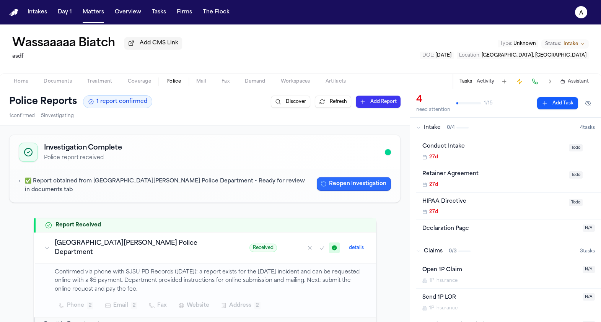
click at [333, 186] on button "Reopen Investigation" at bounding box center [354, 184] width 74 height 14
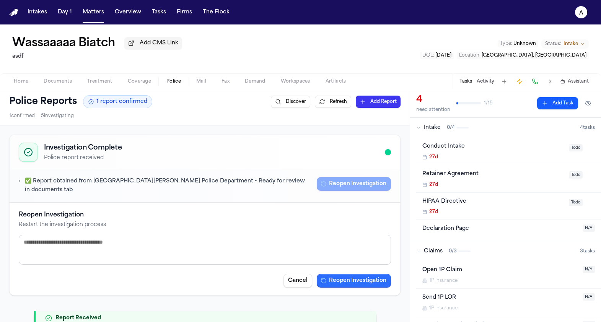
click at [361, 276] on button "Reopen Investigation" at bounding box center [354, 281] width 74 height 14
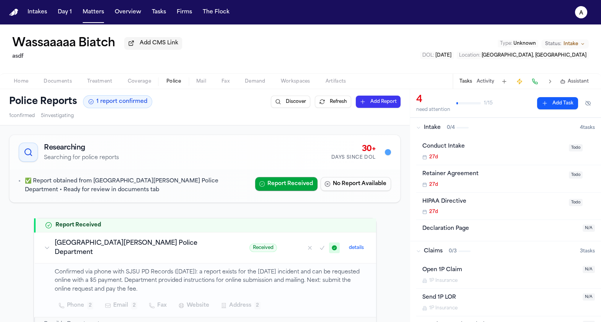
click at [140, 81] on span "Coverage" at bounding box center [139, 81] width 23 height 6
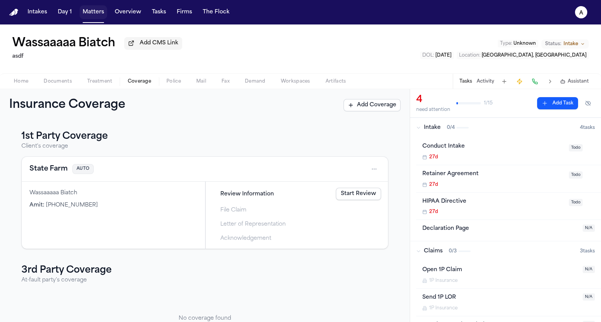
click at [92, 12] on button "Matters" at bounding box center [94, 12] width 28 height 14
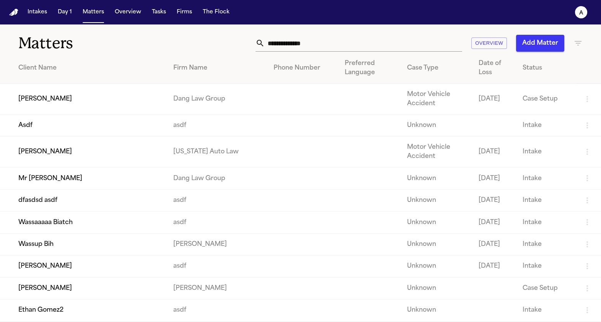
click at [98, 155] on td "[PERSON_NAME]" at bounding box center [83, 152] width 167 height 31
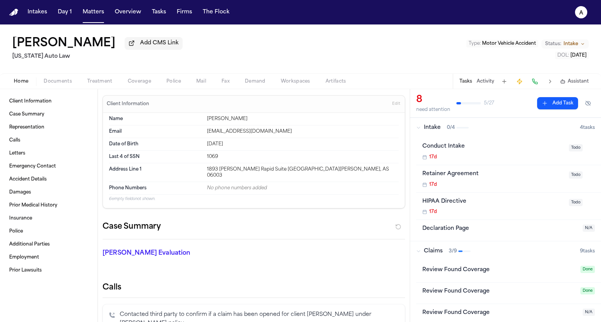
click at [145, 83] on span "Coverage" at bounding box center [139, 81] width 23 height 6
